Goal: Information Seeking & Learning: Learn about a topic

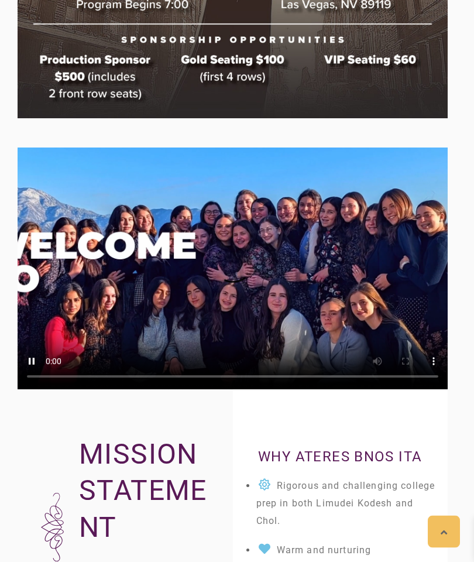
scroll to position [1151, 0]
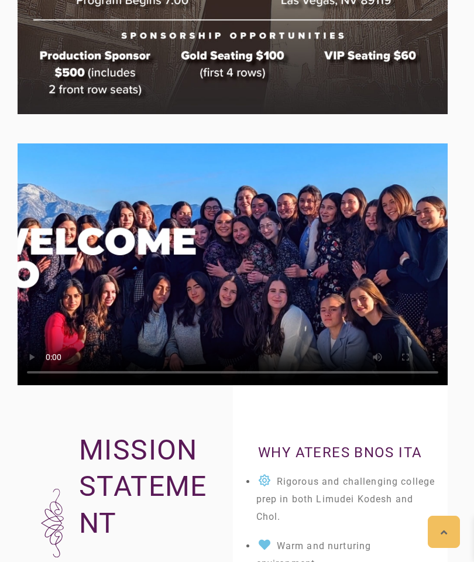
click at [382, 188] on video at bounding box center [233, 264] width 430 height 242
click at [380, 198] on video at bounding box center [233, 264] width 430 height 242
click at [368, 202] on video at bounding box center [233, 264] width 430 height 242
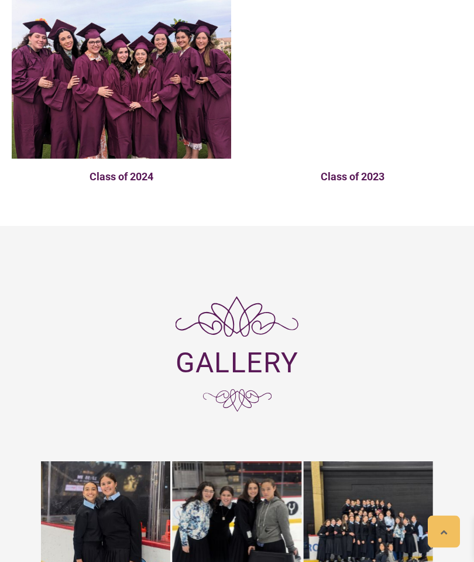
scroll to position [2637, 0]
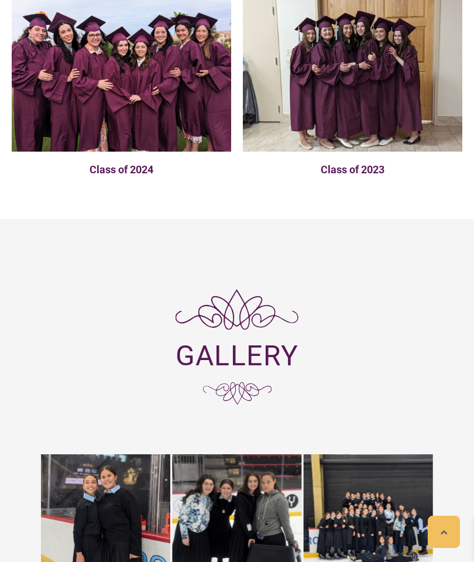
click at [116, 163] on h4 "Class of 2024" at bounding box center [121, 169] width 219 height 13
click at [101, 163] on h4 "Class of 2024" at bounding box center [121, 169] width 219 height 13
click at [363, 163] on h4 "Class of 2023" at bounding box center [352, 169] width 219 height 13
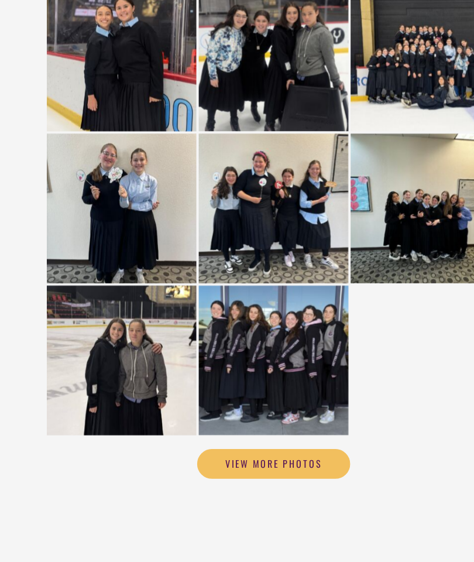
scroll to position [3071, 0]
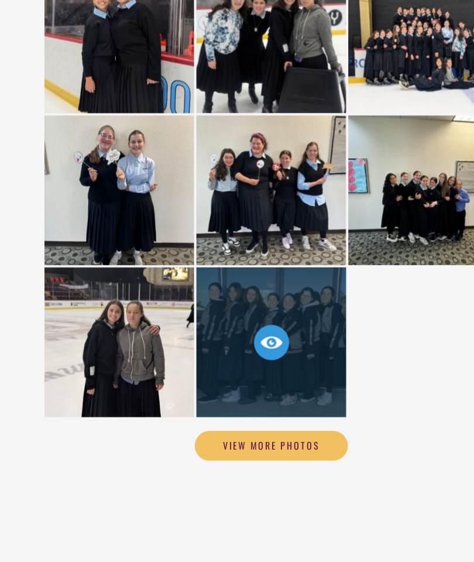
click at [236, 332] on span at bounding box center [237, 347] width 30 height 30
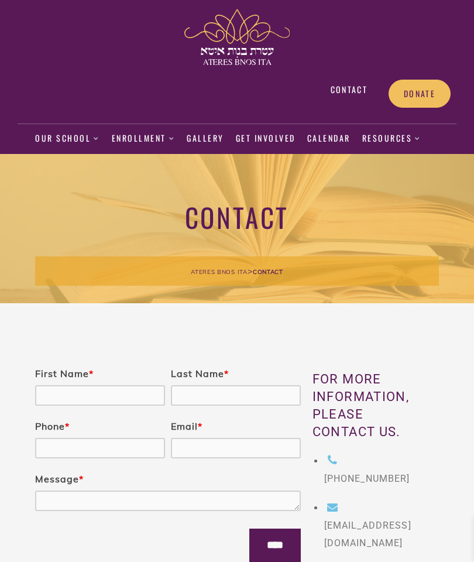
click at [200, 142] on link "Gallery" at bounding box center [205, 138] width 37 height 27
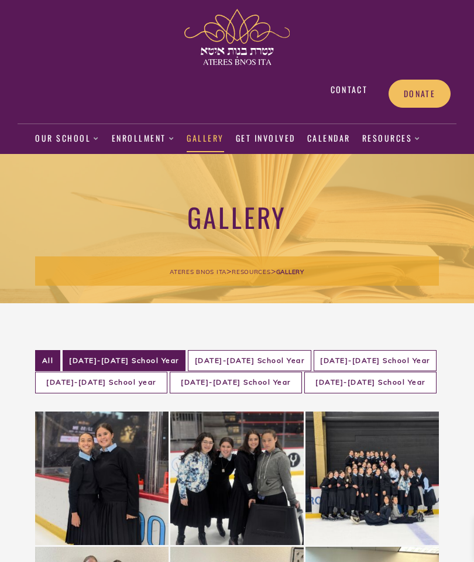
click at [99, 354] on li "2019-2020 School Year" at bounding box center [124, 361] width 123 height 22
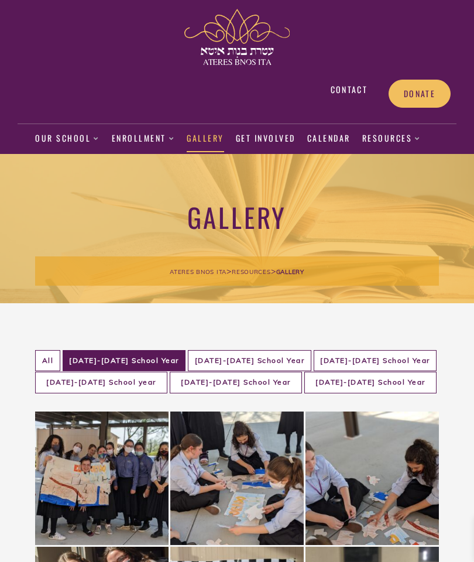
scroll to position [29, 0]
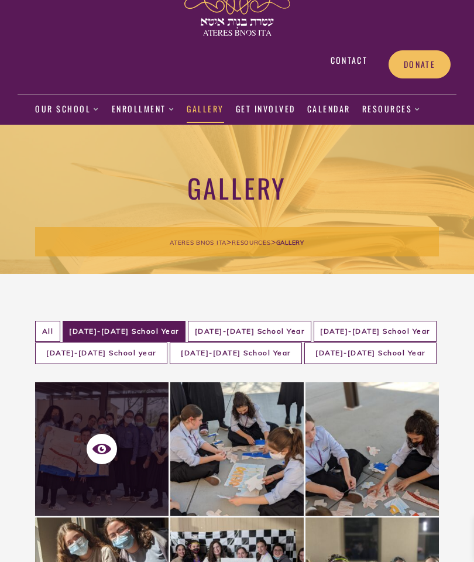
click at [102, 450] on icon at bounding box center [101, 448] width 19 height 19
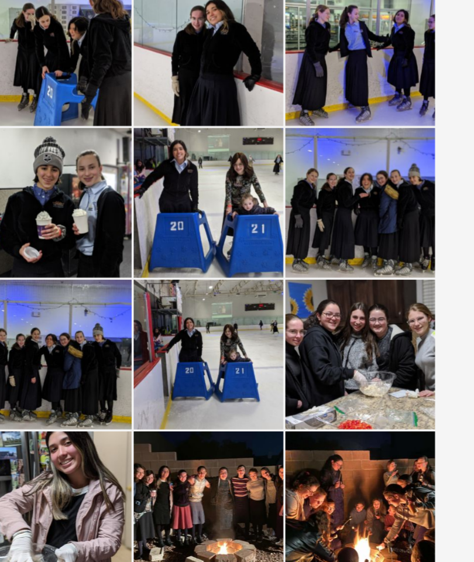
scroll to position [0, 0]
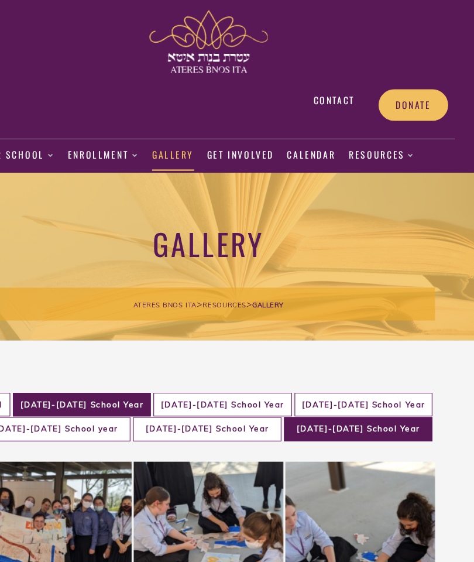
click at [321, 383] on li "2024-2025 School Year" at bounding box center [370, 382] width 132 height 22
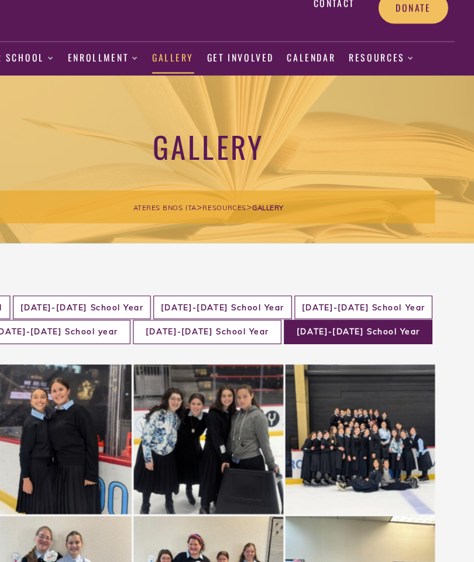
scroll to position [51, 0]
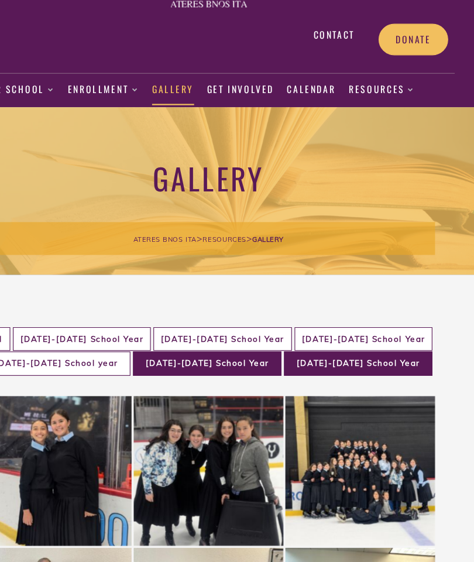
click at [208, 325] on li "2023-2024 School Year" at bounding box center [236, 331] width 132 height 22
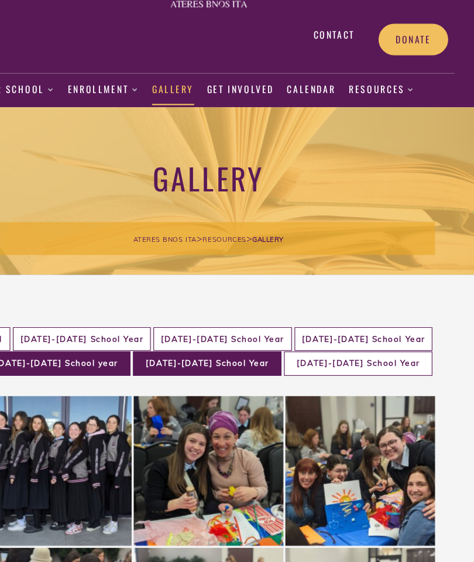
click at [37, 322] on li "2022-2023 School year" at bounding box center [101, 331] width 132 height 22
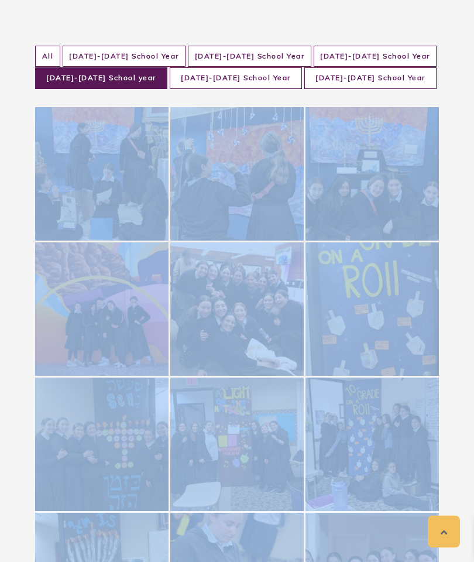
scroll to position [253, 0]
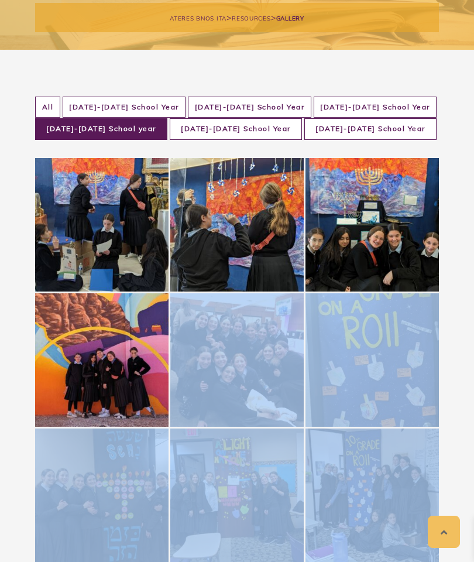
click at [363, 98] on li "2021-2022 School Year" at bounding box center [375, 108] width 123 height 22
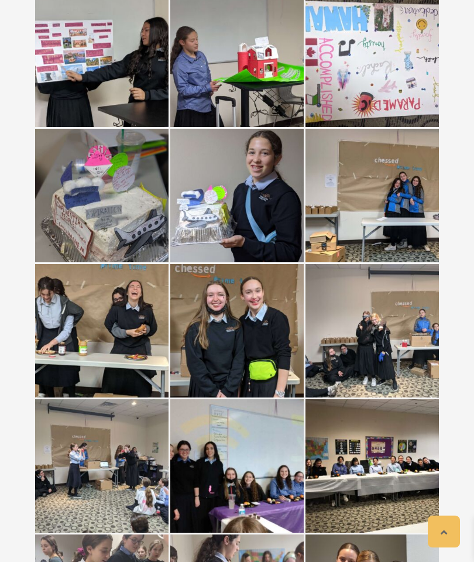
scroll to position [2852, 0]
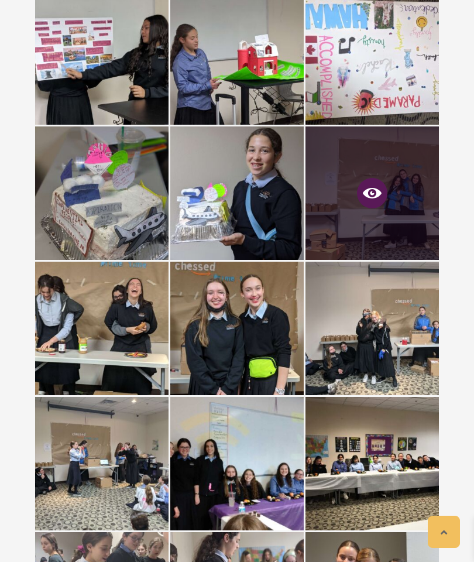
click at [359, 199] on span at bounding box center [372, 193] width 30 height 30
